Goal: Find specific page/section: Find specific page/section

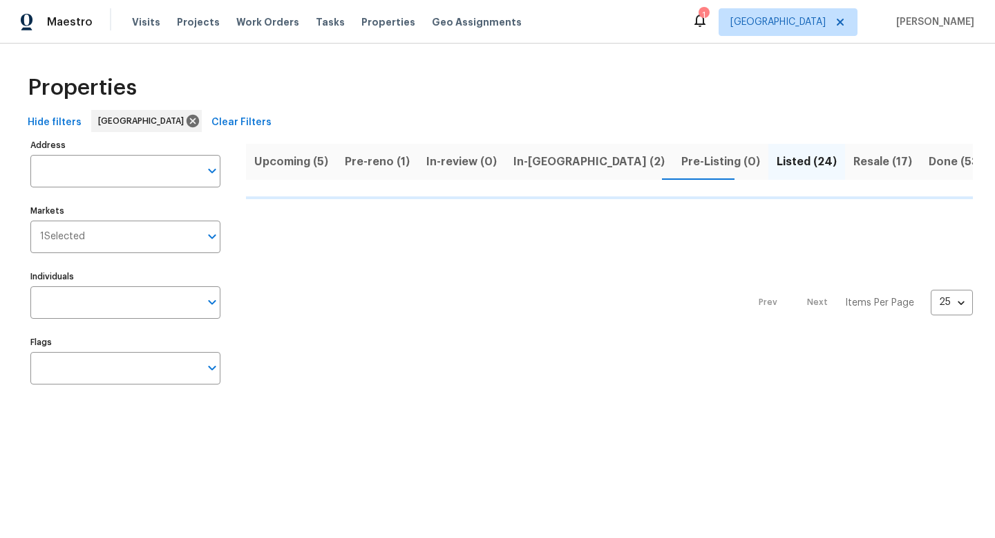
click at [373, 166] on span "Pre-reno (1)" at bounding box center [377, 161] width 65 height 19
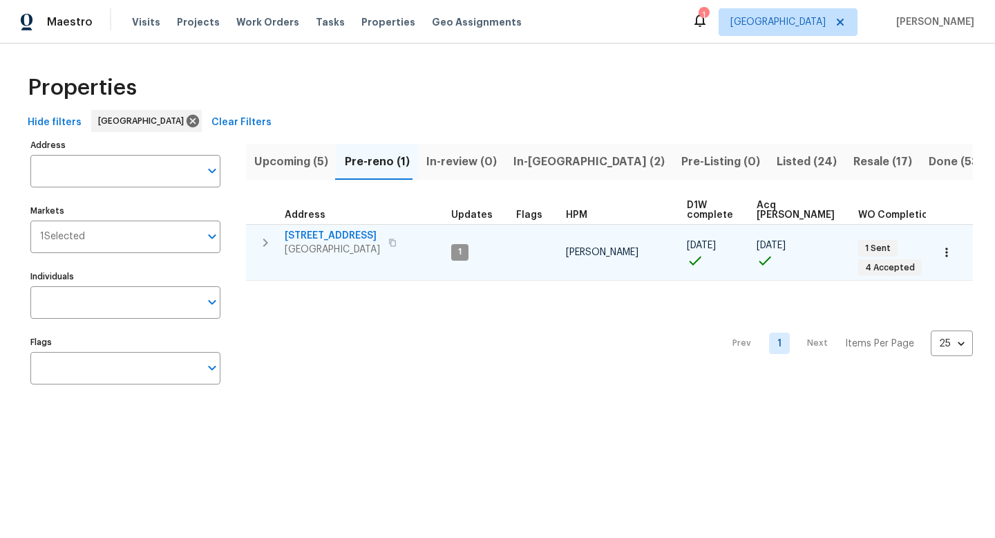
click at [393, 241] on icon "button" at bounding box center [392, 242] width 8 height 8
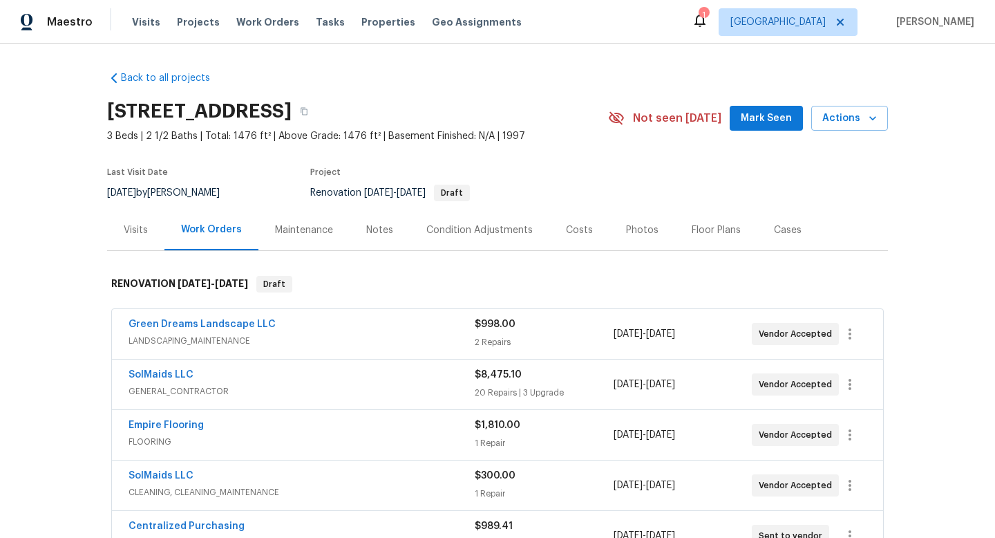
scroll to position [134, 0]
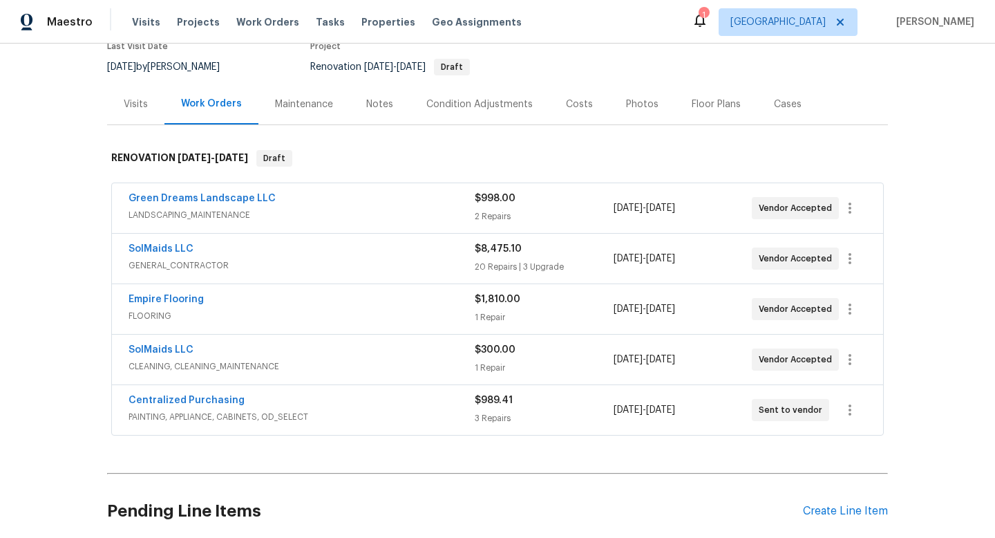
scroll to position [239, 0]
